Goal: Check status: Check status

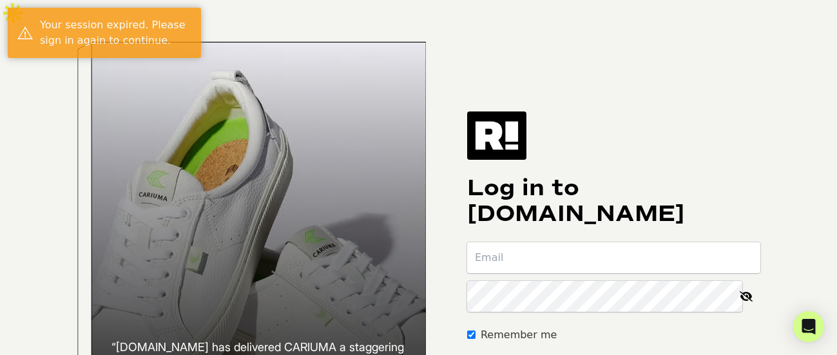
type input "[PERSON_NAME][EMAIL_ADDRESS][PERSON_NAME][DOMAIN_NAME]"
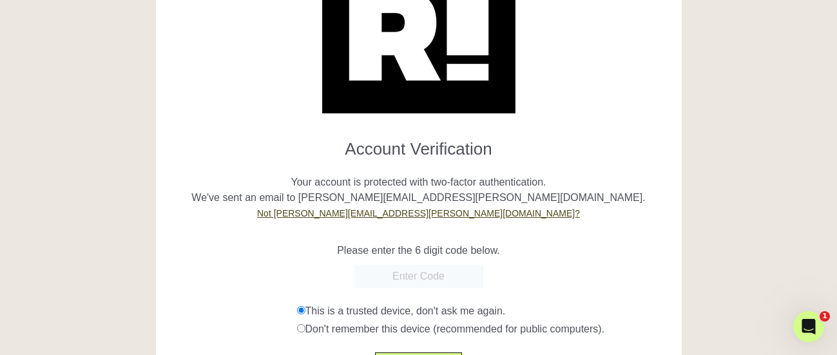
paste input "341432"
type input "341432"
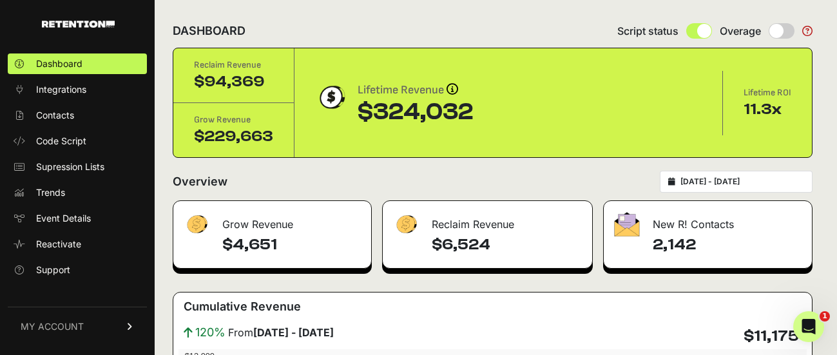
scroll to position [35, 0]
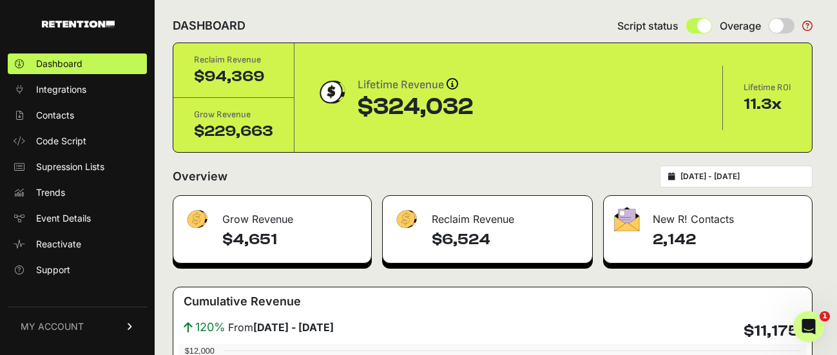
type input "[DATE]"
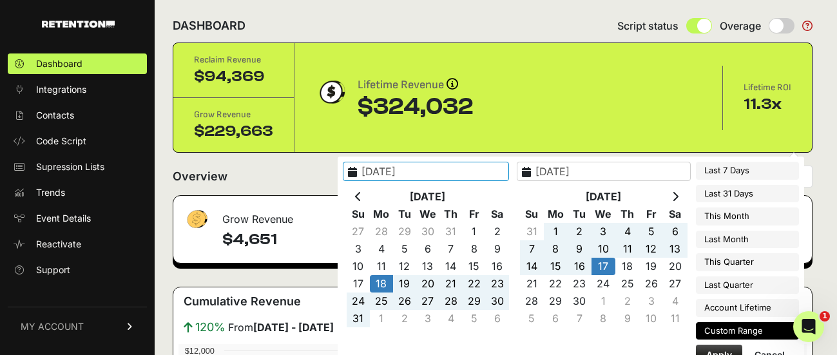
click at [751, 171] on input "[DATE] - [DATE]" at bounding box center [742, 176] width 124 height 10
type input "[DATE]"
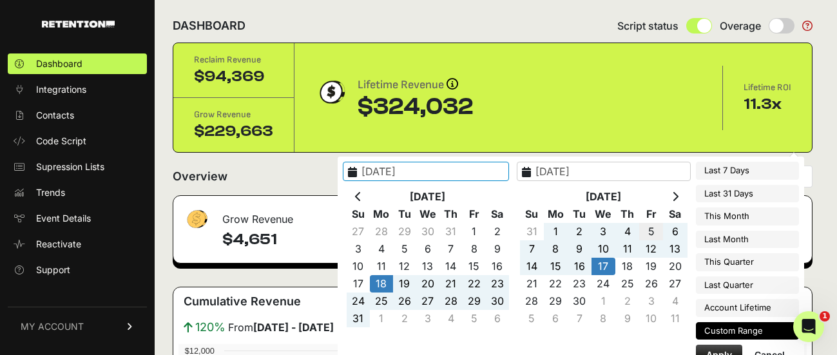
type input "[DATE]"
click at [361, 196] on icon at bounding box center [358, 196] width 6 height 10
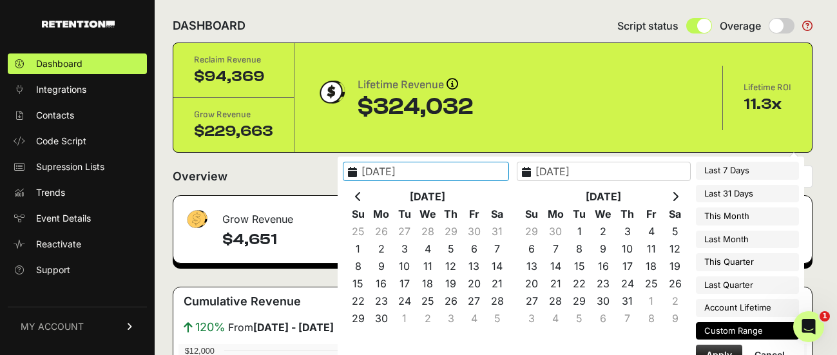
click at [361, 196] on icon at bounding box center [358, 196] width 6 height 10
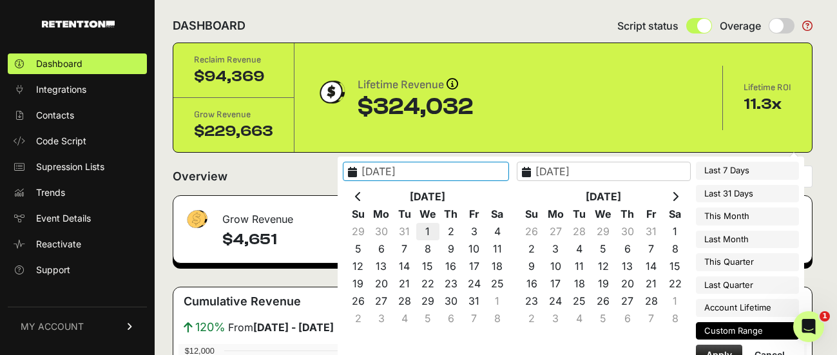
type input "[DATE]"
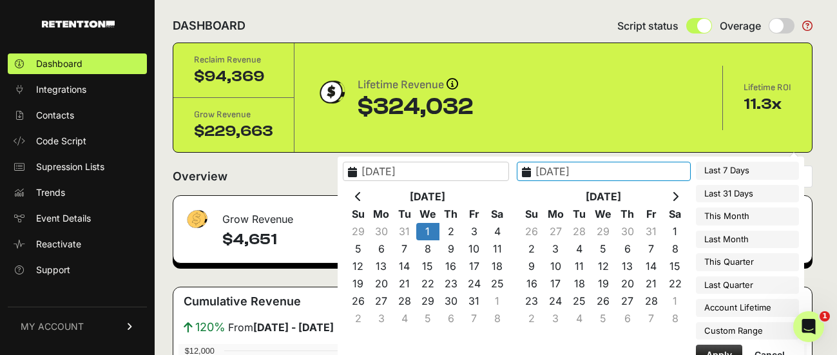
type input "[DATE]"
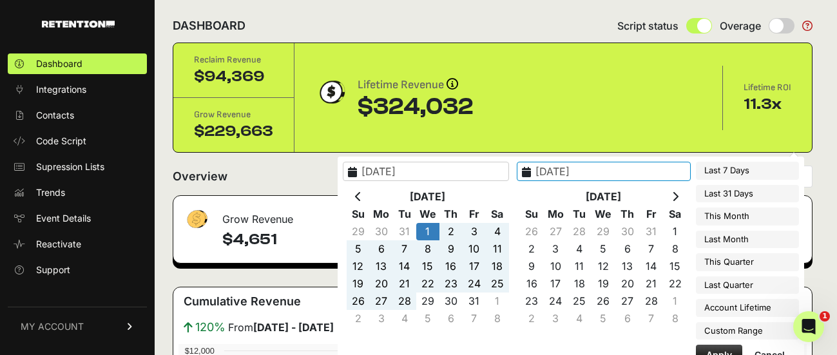
type input "[DATE]"
click at [675, 196] on icon at bounding box center [675, 196] width 6 height 10
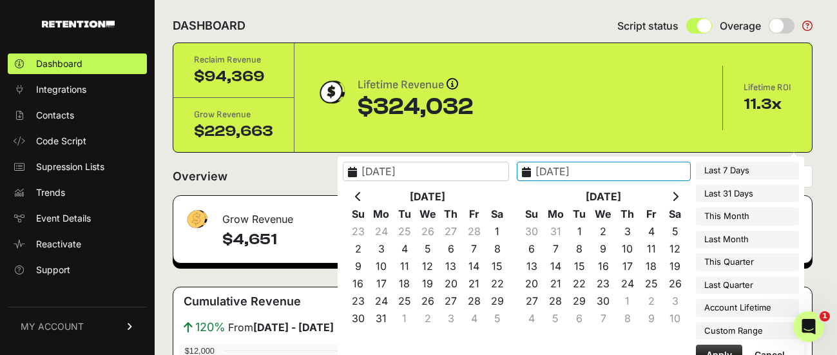
click at [675, 196] on icon at bounding box center [675, 196] width 6 height 10
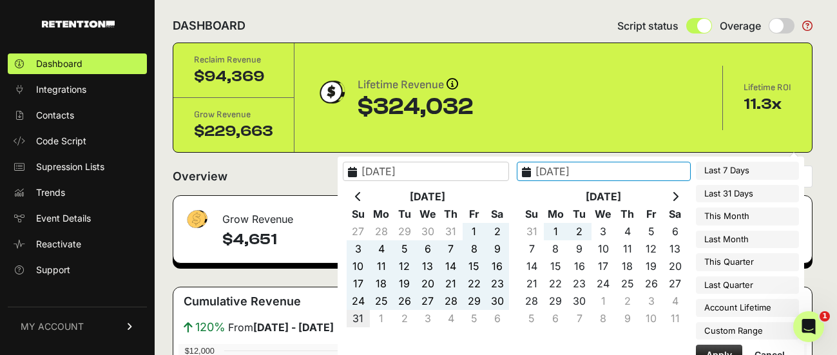
type input "[DATE]"
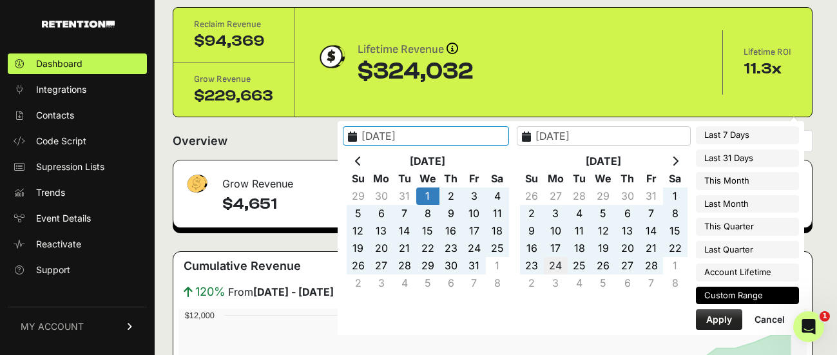
scroll to position [76, 0]
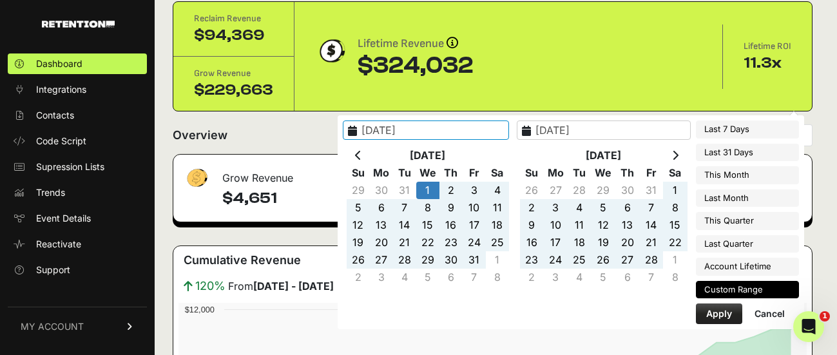
type input "2025-01-01"
click at [715, 315] on button "Apply" at bounding box center [719, 313] width 46 height 21
type input "[DATE] - [DATE]"
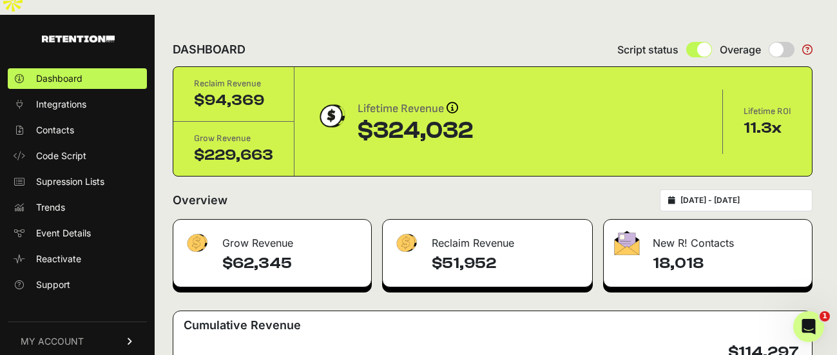
scroll to position [10, 0]
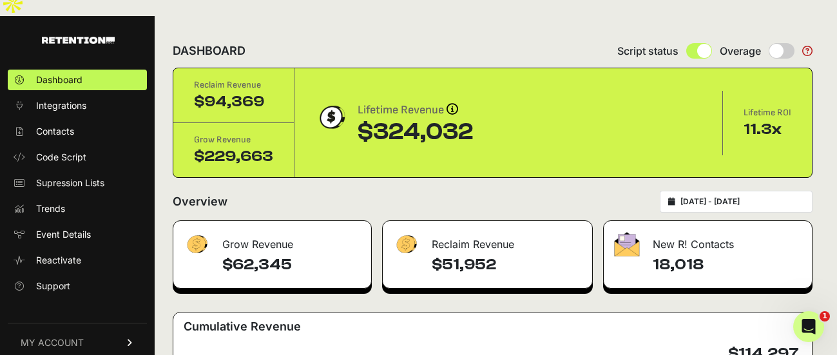
type input "2025-01-01"
type input "2025-08-31"
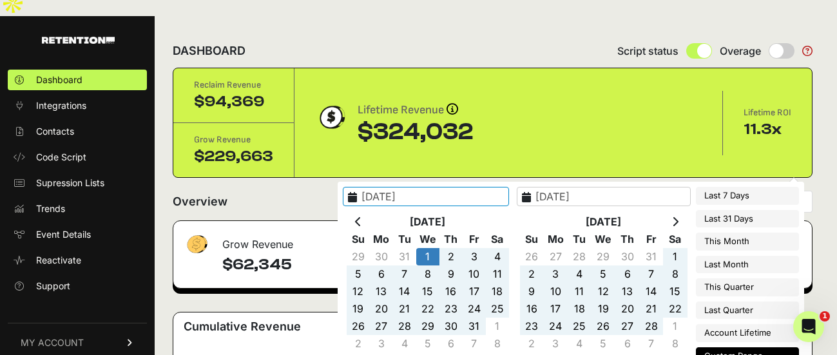
click at [741, 196] on input "[DATE] - [DATE]" at bounding box center [742, 201] width 124 height 10
type input "2025-09-10"
type input "2025-09-16"
type input "2025-01-01"
type input "2025-08-31"
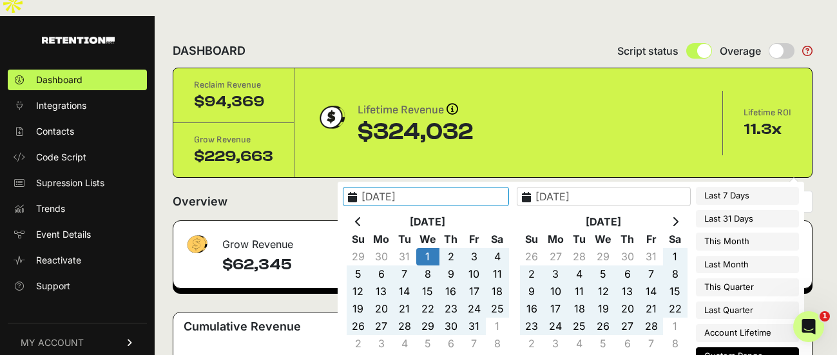
type input "2025-08-17"
type input "2025-09-16"
type input "2025-09-01"
type input "2025-09-30"
type input "2025-01-01"
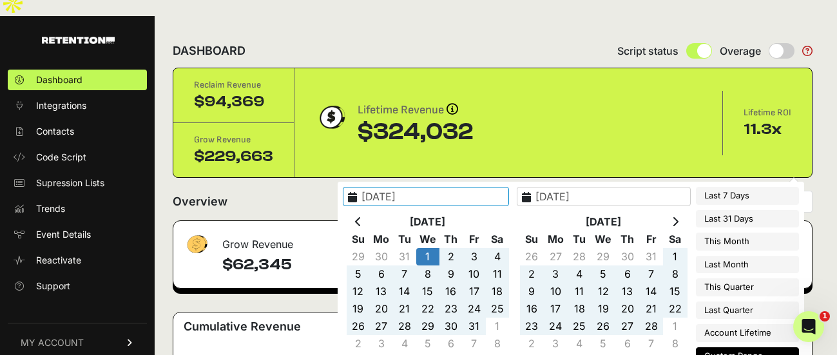
type input "2025-08-31"
type input "2025-07-01"
type input "2025-09-30"
type input "2025-01-01"
type input "2025-08-31"
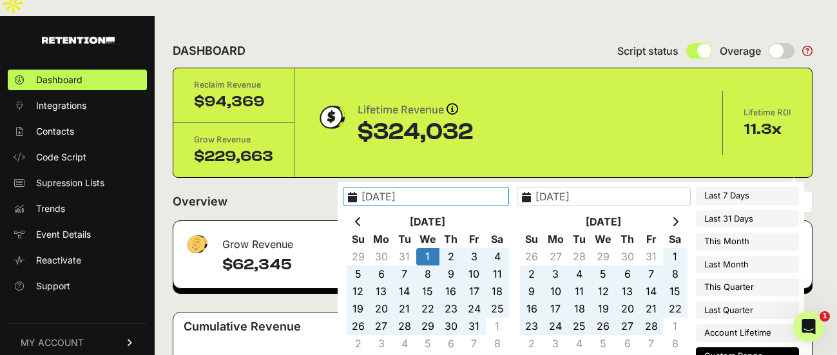
type input "2025-04-01"
type input "2025-06-30"
type input "2025-01-01"
type input "2025-08-31"
type input "2021-05-13"
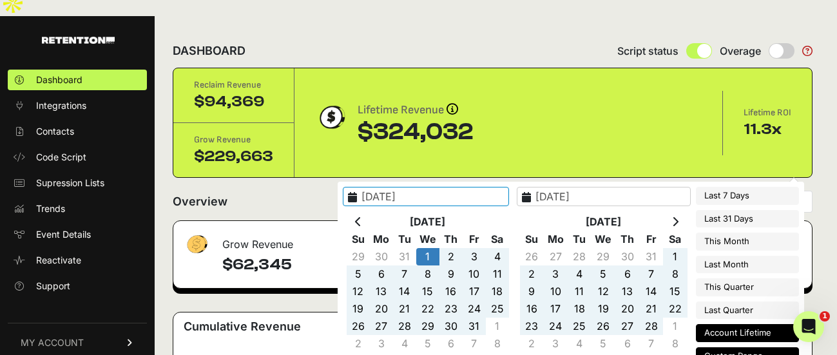
type input "2025-09-16"
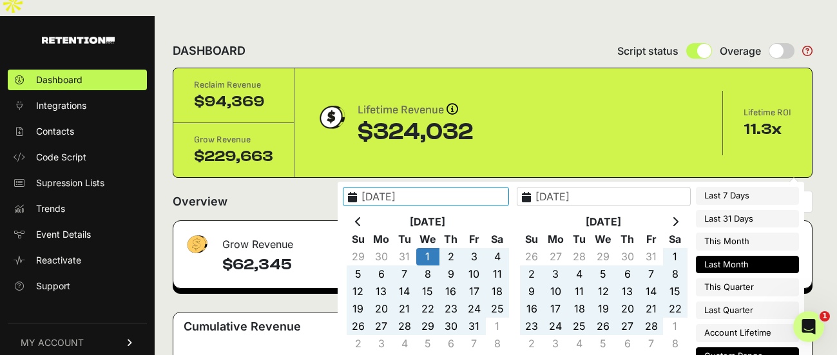
type input "2025-01-01"
type input "2025-08-31"
type input "2025-04-01"
type input "2025-06-30"
type input "2025-01-01"
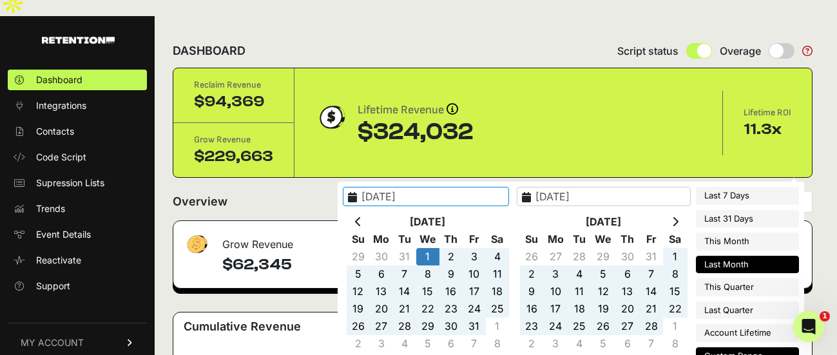
type input "2025-08-31"
type input "2025-07-01"
type input "2025-09-30"
type input "2025-08-01"
type input "2025-08-31"
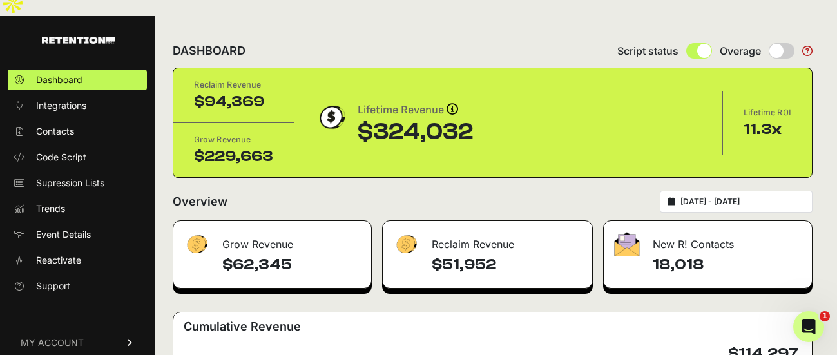
click at [652, 191] on div "Overview 2025-01-01 - 2025-08-31" at bounding box center [493, 202] width 640 height 22
click at [721, 196] on input "[DATE] - [DATE]" at bounding box center [742, 201] width 124 height 10
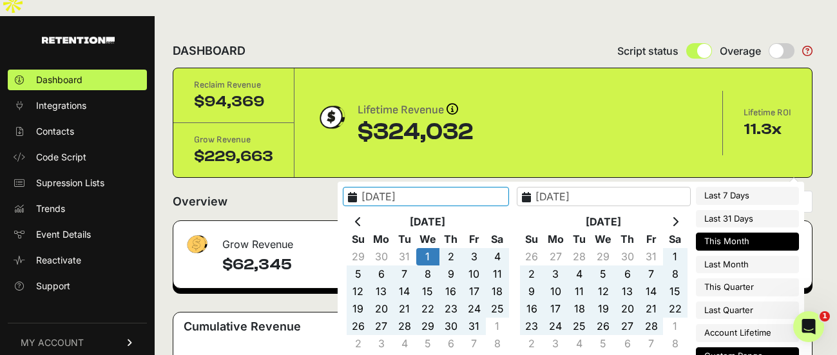
type input "2025-09-10"
type input "2025-09-16"
type input "2025-01-01"
type input "2025-08-31"
type input "2025-08-17"
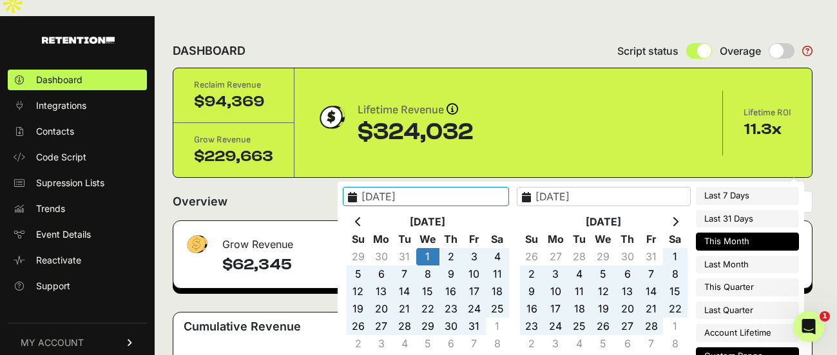
type input "2025-09-16"
type input "2025-01-01"
type input "2025-08-31"
type input "2025-09-01"
type input "2025-09-30"
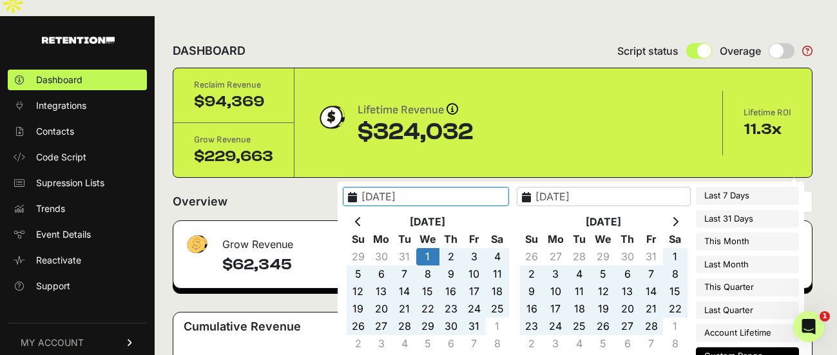
type input "2025-01-01"
type input "2025-08-31"
type input "2025-07-01"
type input "2025-09-30"
type input "2025-01-01"
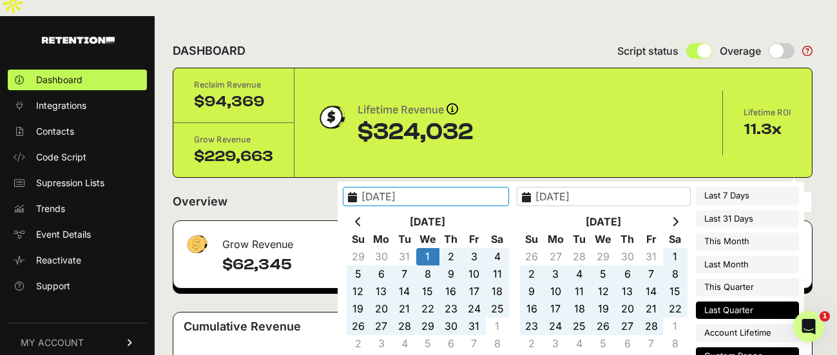
type input "2025-08-31"
type input "2025-04-01"
type input "2025-06-30"
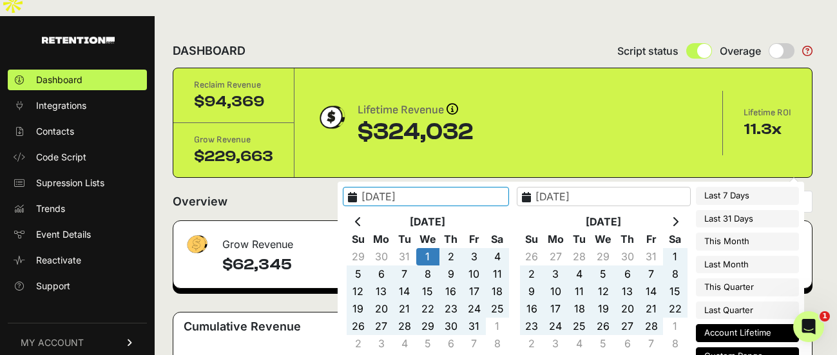
type input "2025-01-01"
type input "2025-08-31"
type input "2021-05-13"
type input "2025-09-16"
click at [731, 335] on li "Account Lifetime" at bounding box center [747, 333] width 103 height 18
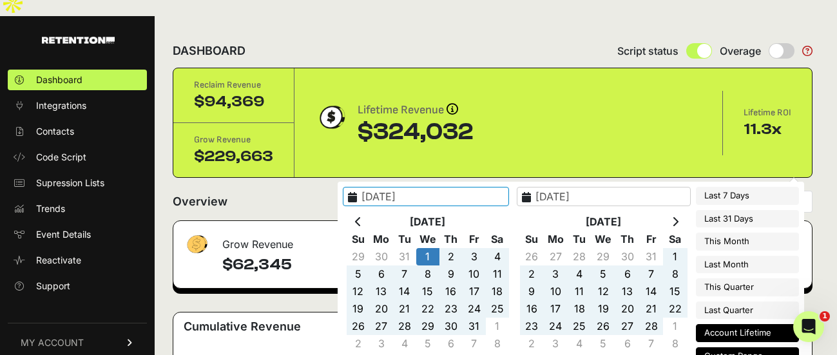
type input "2021-05-13 - 2025-09-16"
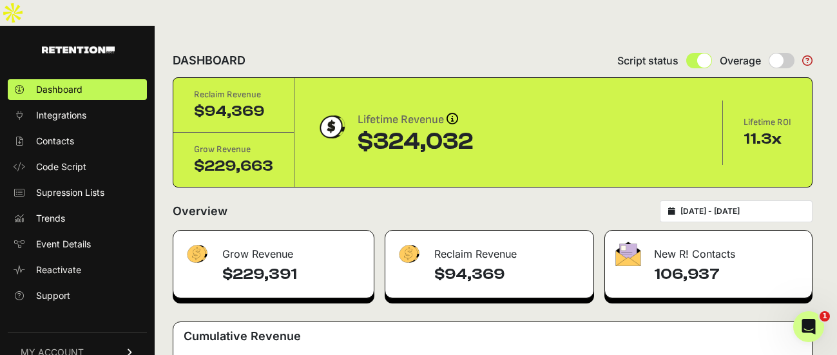
type input "[DATE]"
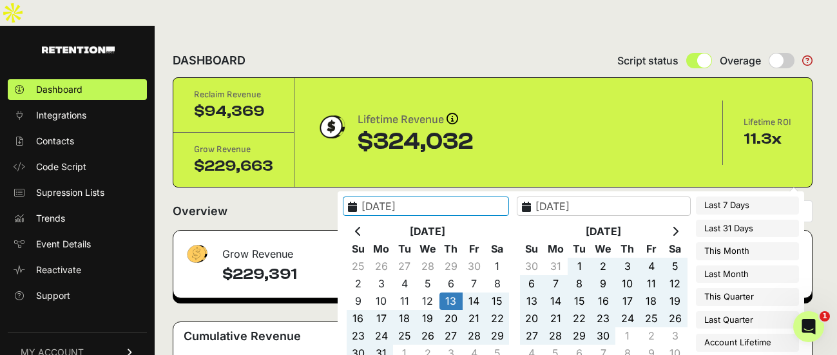
click at [722, 206] on input "[DATE] - [DATE]" at bounding box center [742, 211] width 124 height 10
type input "[DATE]"
type input "2025-09-17"
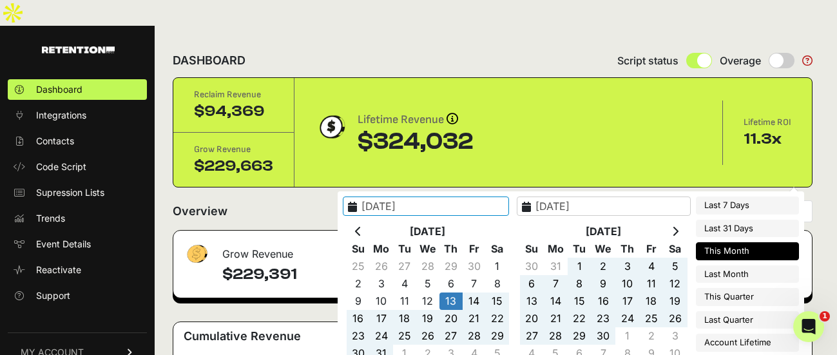
type input "[DATE]"
type input "2025-09-17"
type input "[DATE]"
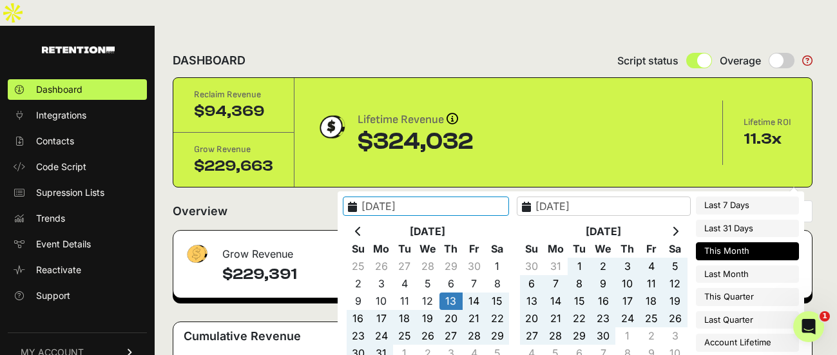
type input "[DATE]"
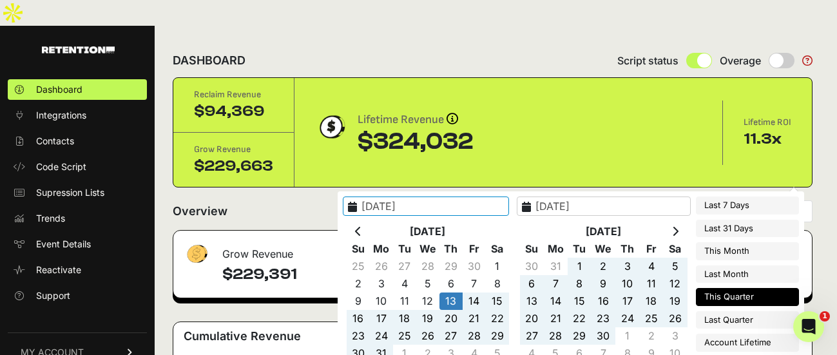
type input "[DATE]"
type input "2025-09-17"
type input "[DATE]"
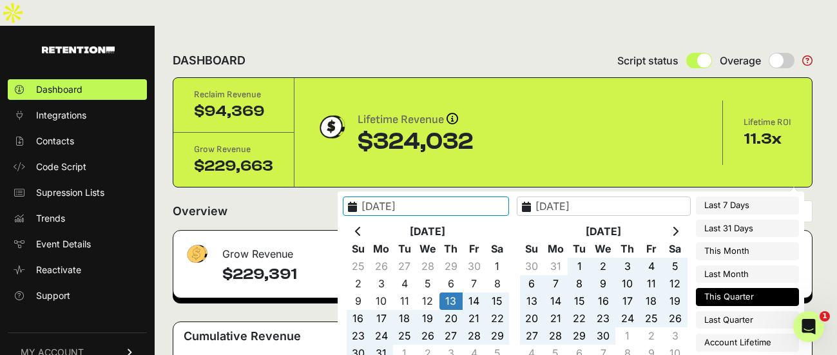
type input "2025-09-17"
type input "[DATE]"
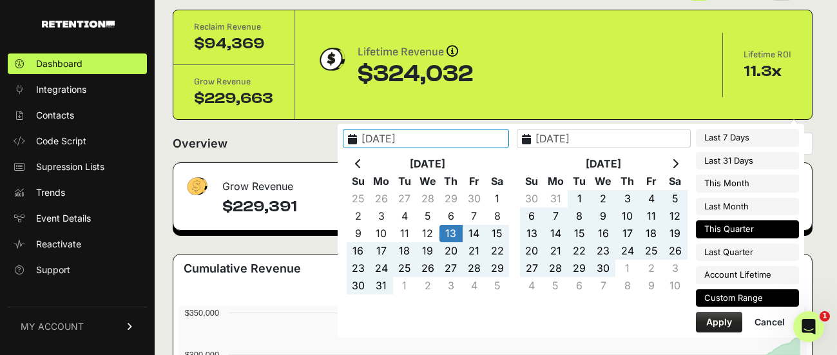
scroll to position [77, 0]
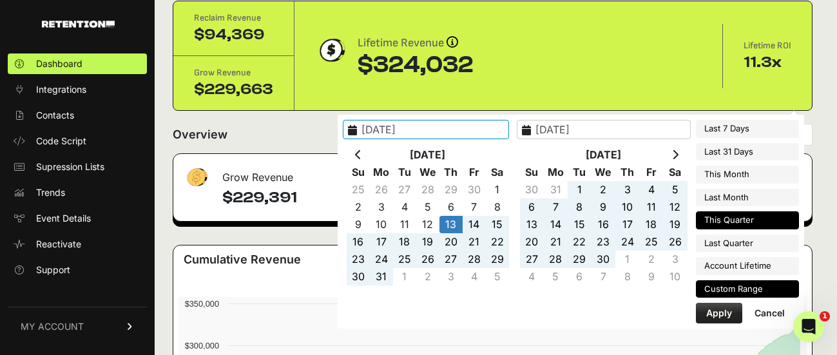
type input "[DATE]"
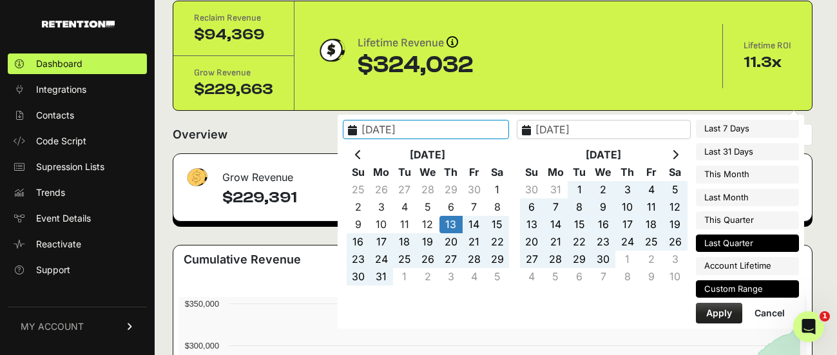
type input "2025-09-17"
type input "[DATE]"
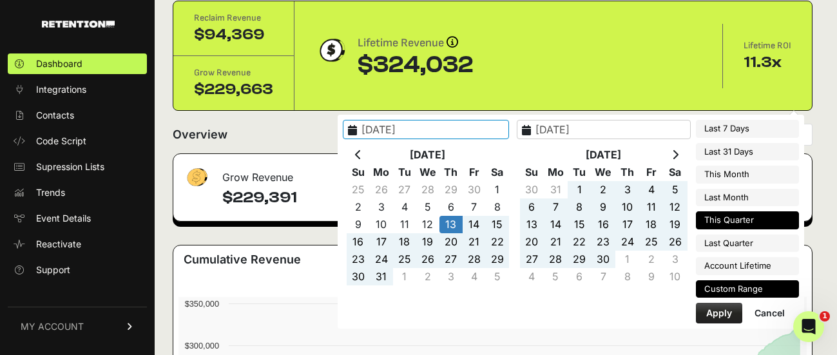
type input "[DATE]"
type input "2025-09-17"
type input "[DATE]"
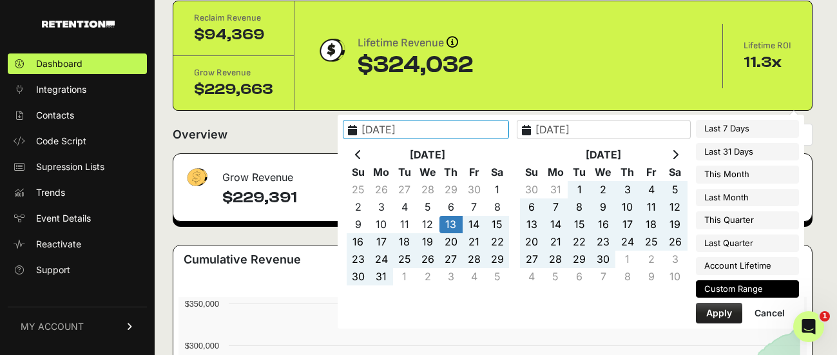
type input "2025-09-17"
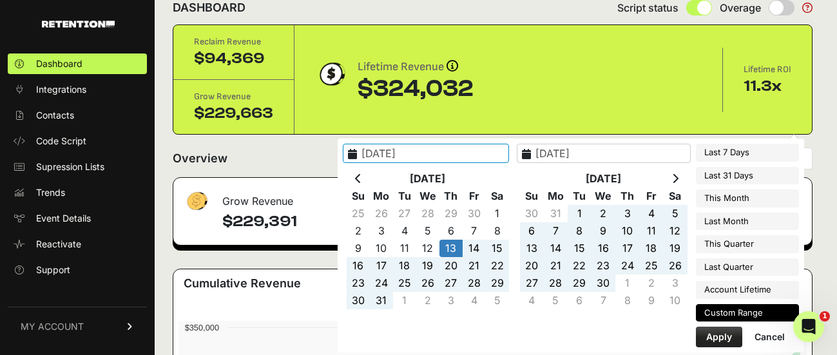
scroll to position [52, 0]
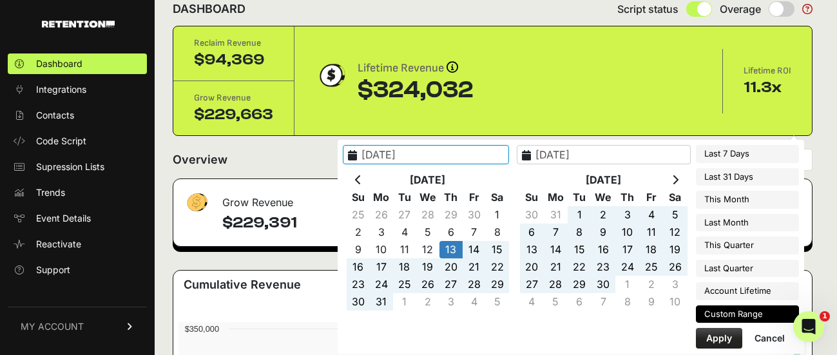
type input "[DATE]"
type input "2025-09-17"
type input "[DATE]"
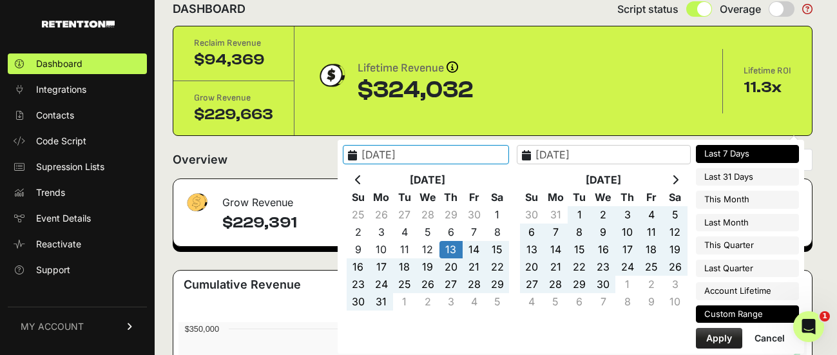
type input "[DATE]"
type input "2025-09-17"
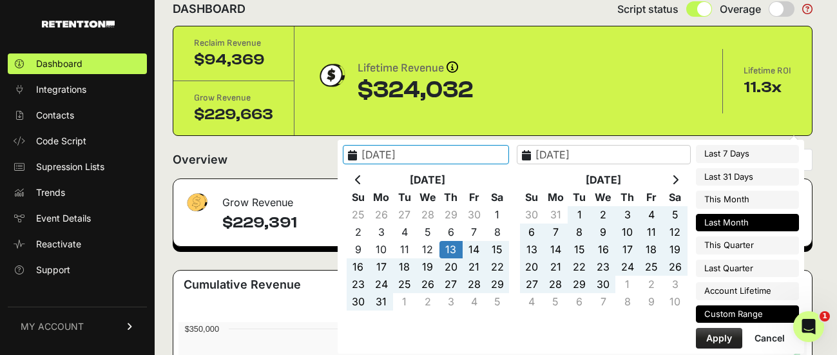
type input "[DATE]"
type input "2025-09-17"
type input "[DATE]"
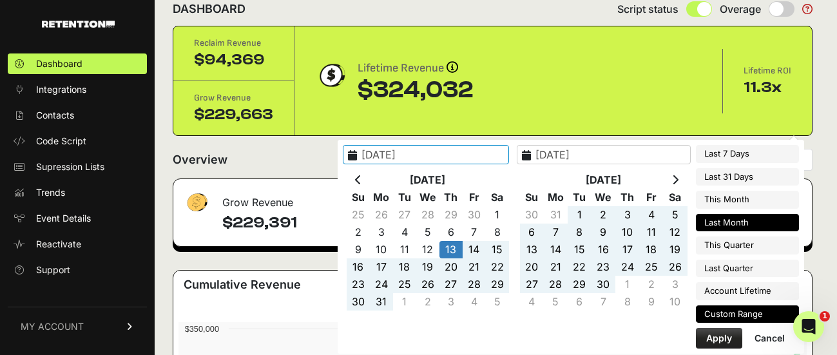
type input "[DATE]"
type input "2025-09-17"
type input "[DATE]"
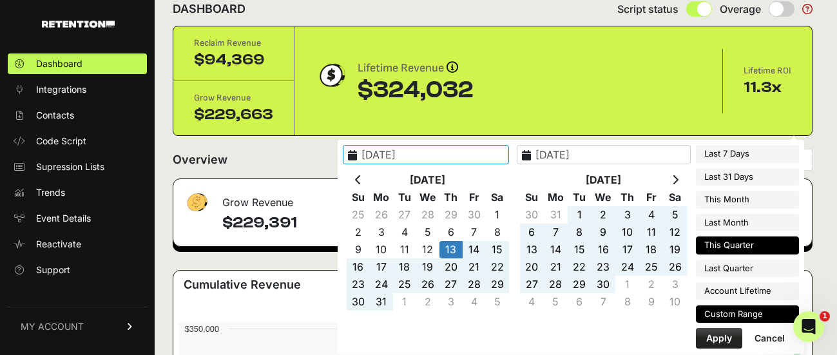
type input "[DATE]"
type input "2025-09-17"
type input "[DATE]"
click at [717, 249] on li "This Quarter" at bounding box center [747, 245] width 103 height 18
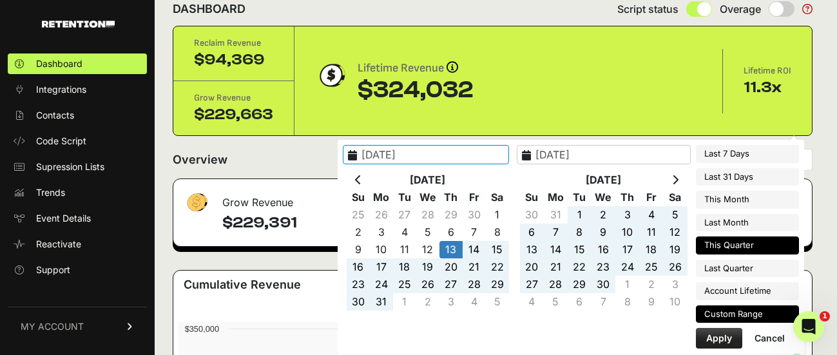
type input "[DATE] - [DATE]"
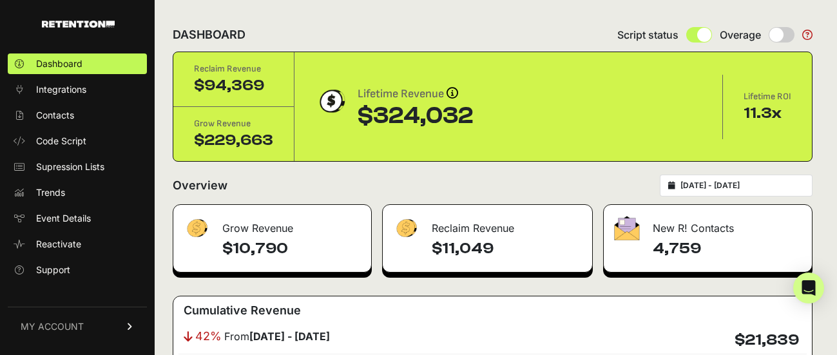
type input "[DATE]"
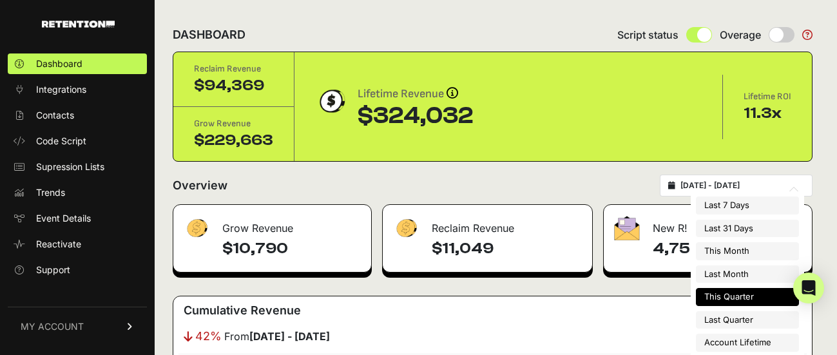
click at [709, 182] on input "[DATE] - [DATE]" at bounding box center [742, 185] width 124 height 10
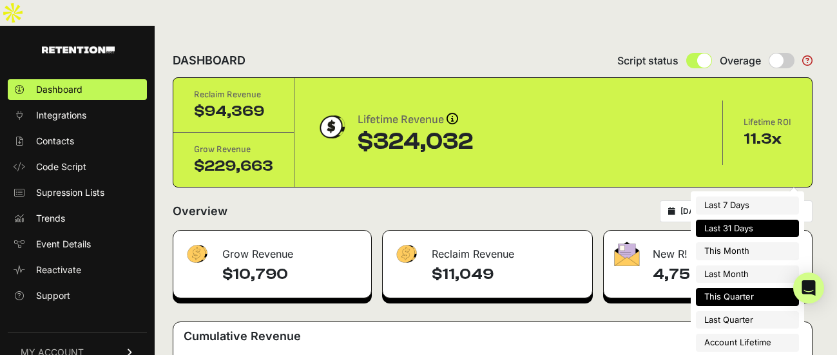
type input "[DATE]"
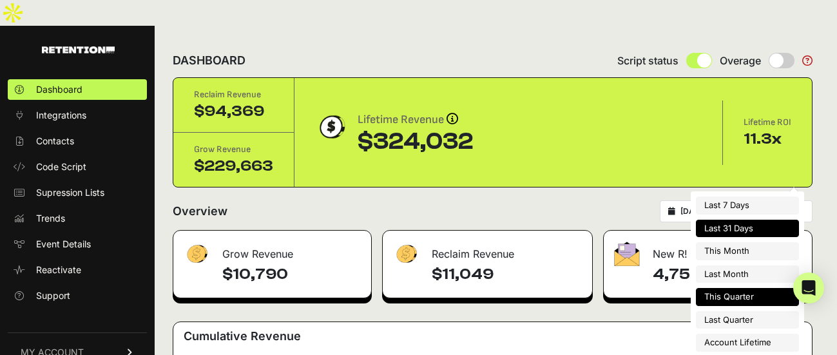
type input "[DATE]"
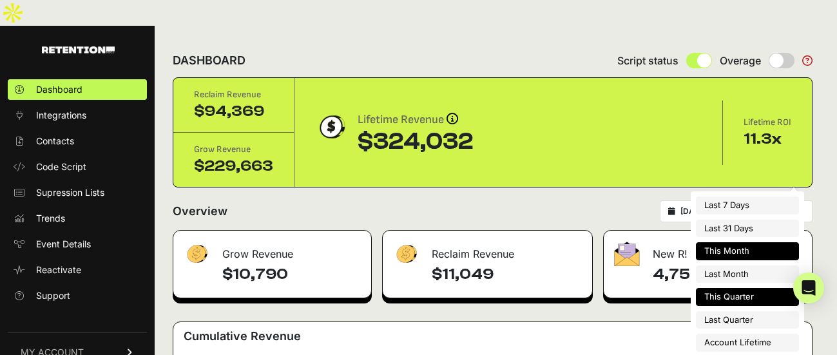
type input "[DATE]"
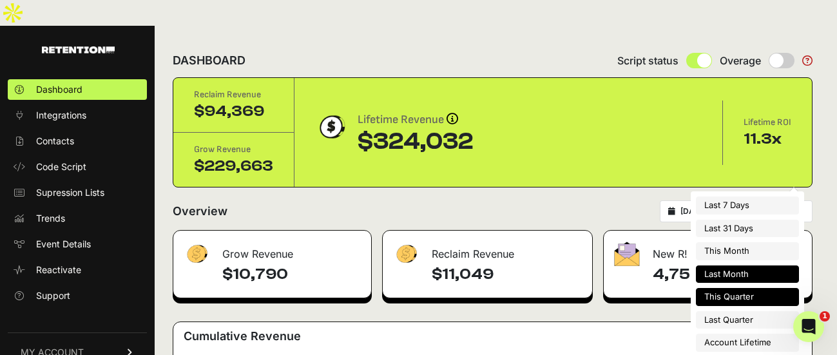
type input "[DATE]"
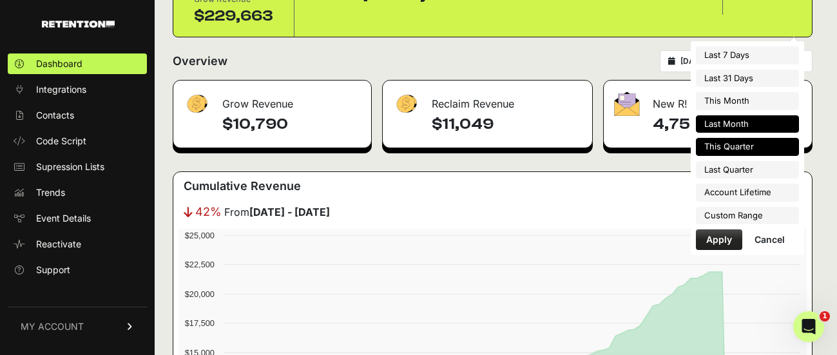
scroll to position [162, 0]
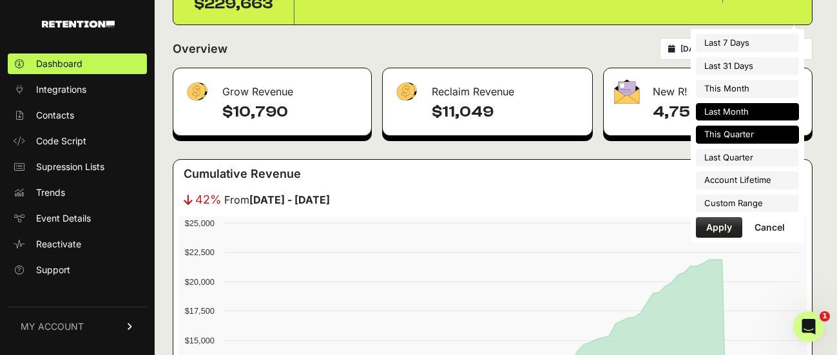
type input "[DATE]"
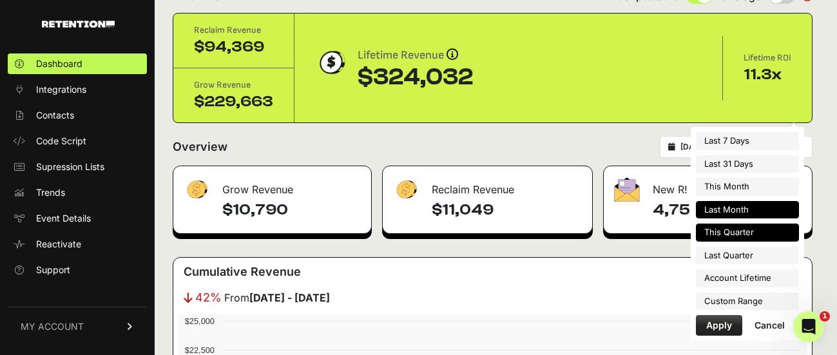
scroll to position [53, 0]
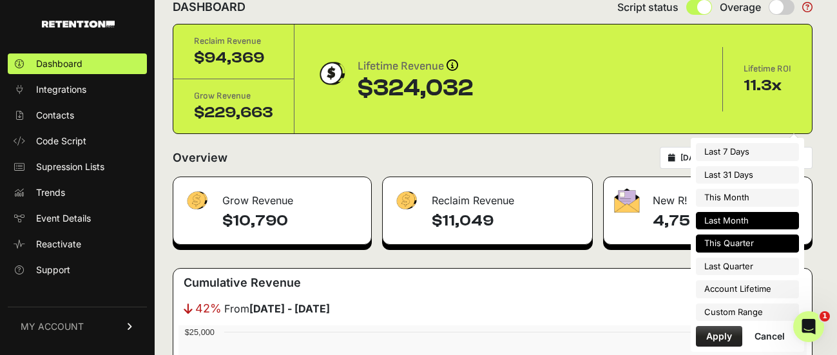
type input "[DATE]"
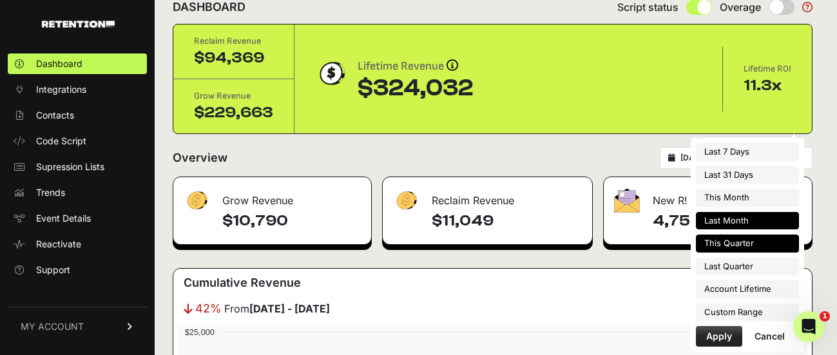
type input "[DATE]"
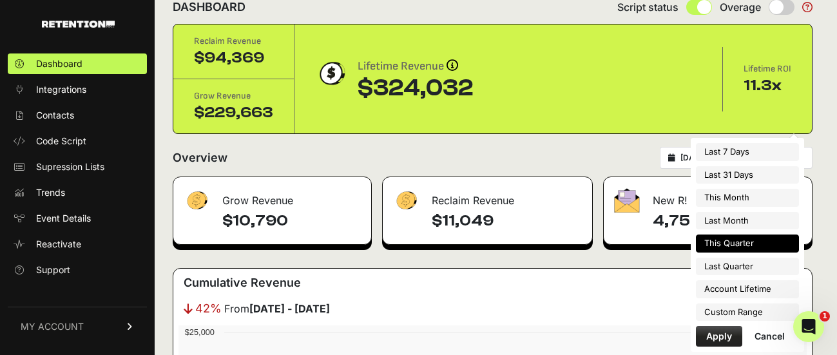
type input "[DATE]"
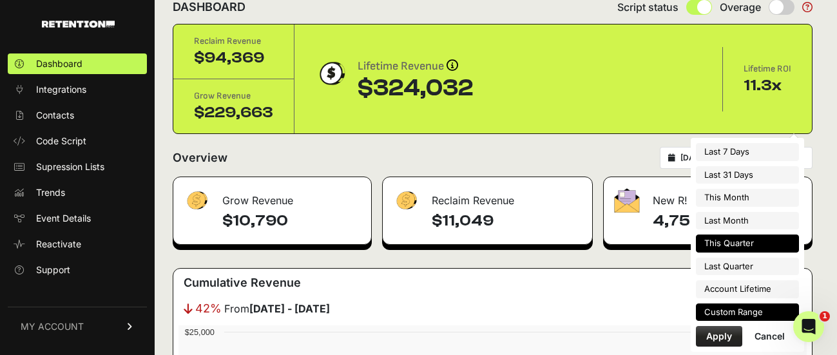
type input "[DATE]"
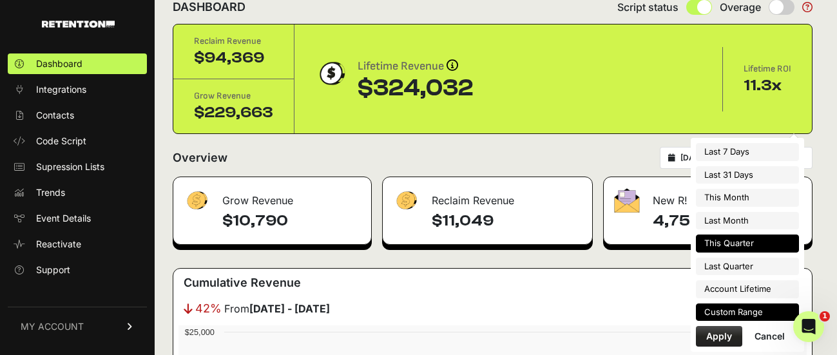
click at [718, 312] on li "Custom Range" at bounding box center [747, 312] width 103 height 18
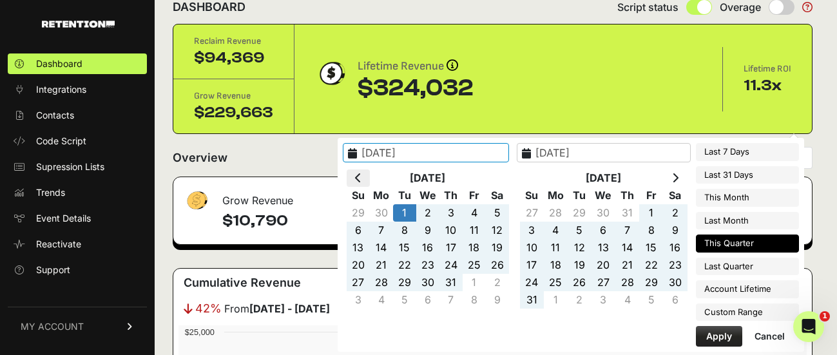
click at [370, 177] on th at bounding box center [358, 177] width 23 height 17
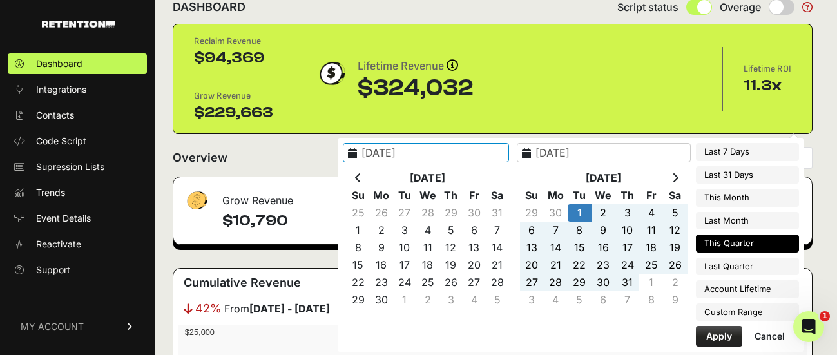
click at [370, 177] on th at bounding box center [358, 177] width 23 height 17
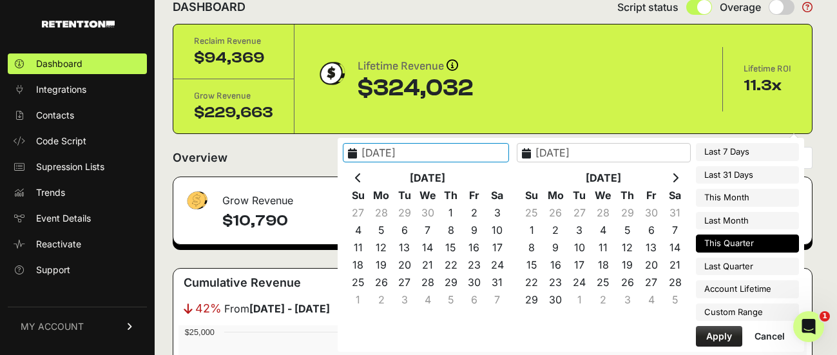
click at [370, 177] on th at bounding box center [358, 177] width 23 height 17
type input "[DATE]"
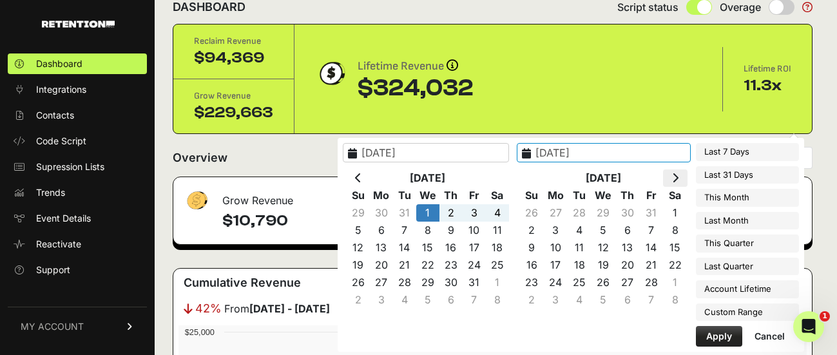
click at [673, 177] on icon at bounding box center [675, 178] width 6 height 10
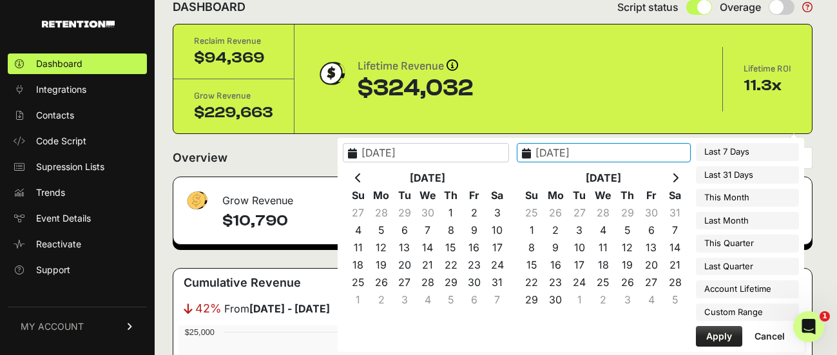
click at [673, 177] on icon at bounding box center [675, 178] width 6 height 10
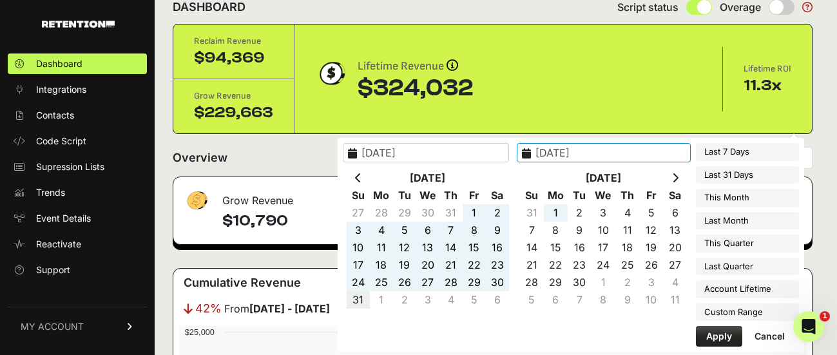
type input "2025-08-31"
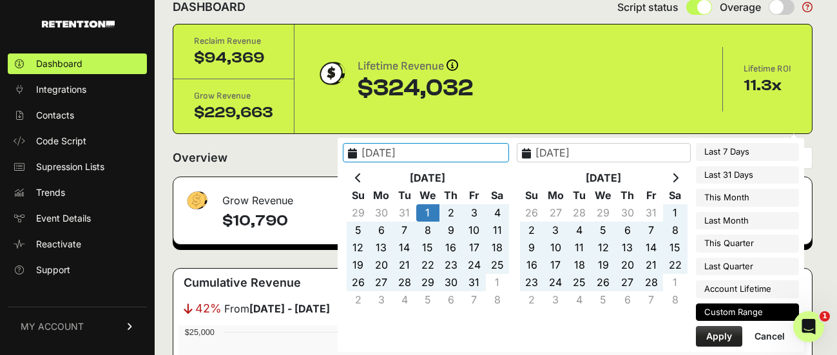
type input "2025-01-01"
click at [720, 335] on button "Apply" at bounding box center [719, 336] width 46 height 21
type input "[DATE] - [DATE]"
